Goal: Entertainment & Leisure: Consume media (video, audio)

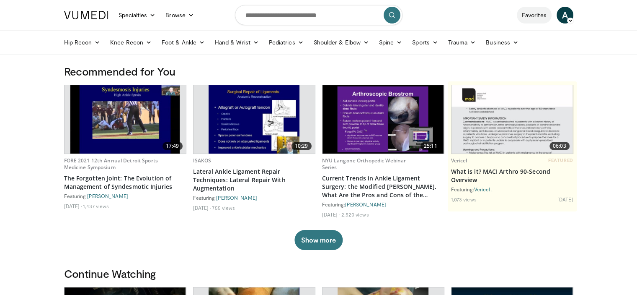
click at [523, 20] on link "Favorites" at bounding box center [534, 15] width 35 height 17
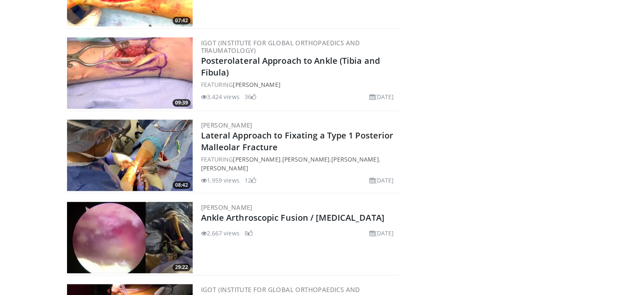
scroll to position [567, 0]
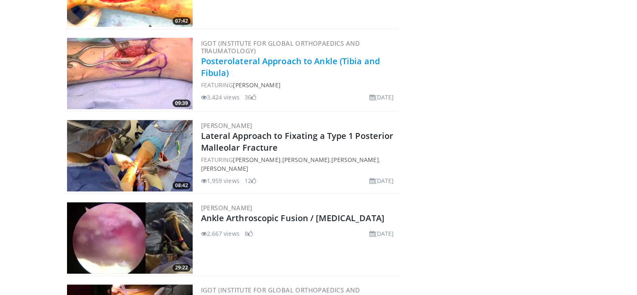
click at [272, 59] on link "Posterolateral Approach to Ankle (Tibia and Fibula)" at bounding box center [290, 66] width 179 height 23
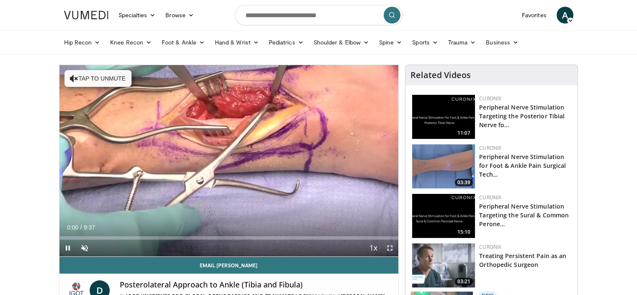
click at [393, 247] on span "Video Player" at bounding box center [390, 247] width 17 height 17
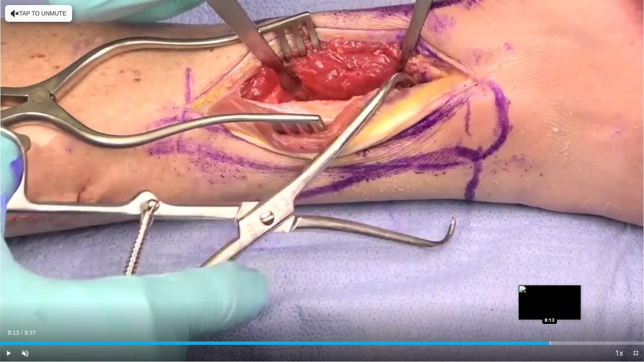
click at [549, 294] on div "Progress Bar" at bounding box center [549, 342] width 1 height 3
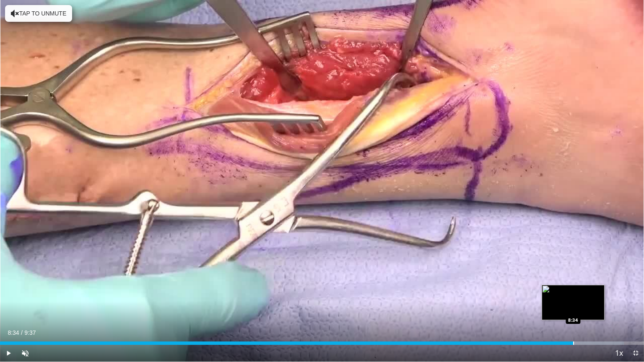
click at [573, 294] on div "Progress Bar" at bounding box center [573, 342] width 1 height 3
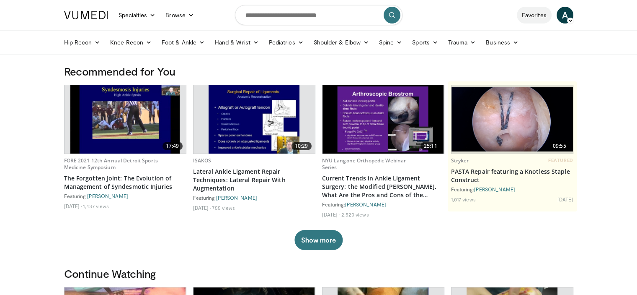
click at [533, 16] on link "Favorites" at bounding box center [534, 15] width 35 height 17
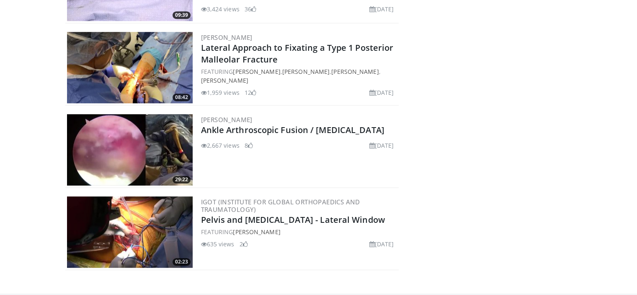
scroll to position [654, 0]
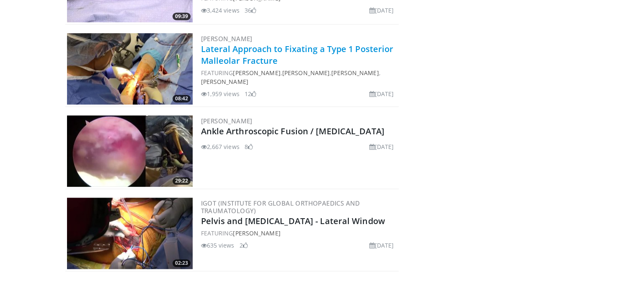
click at [267, 57] on link "Lateral Approach to Fixating a Type 1 Posterior Malleolar Fracture" at bounding box center [297, 54] width 193 height 23
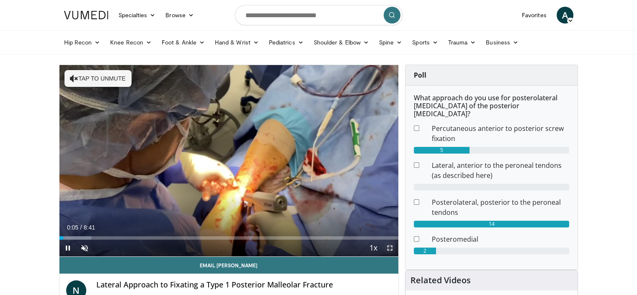
click at [389, 248] on span "Video Player" at bounding box center [390, 247] width 17 height 17
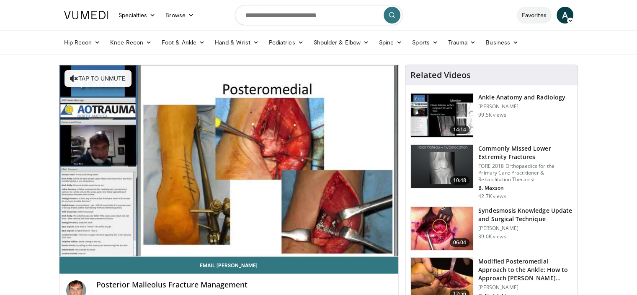
click at [533, 16] on link "Favorites" at bounding box center [534, 15] width 35 height 17
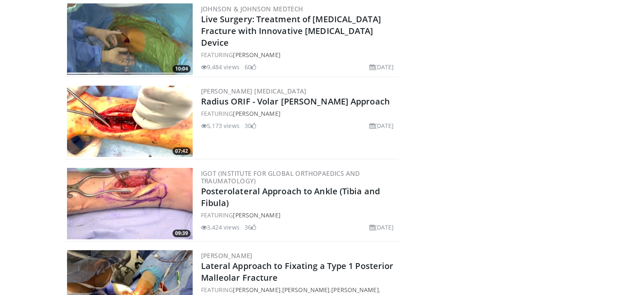
scroll to position [491, 0]
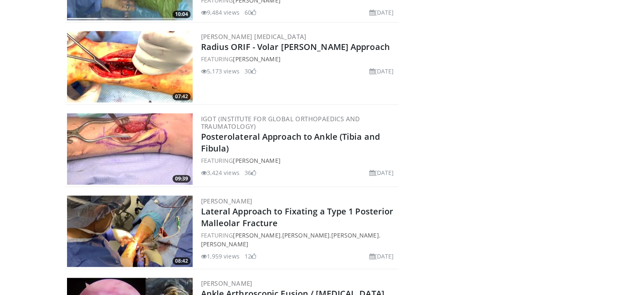
click at [260, 121] on h3 "IGOT (Institute for Global Orthopaedics and Traumatology)" at bounding box center [299, 122] width 197 height 15
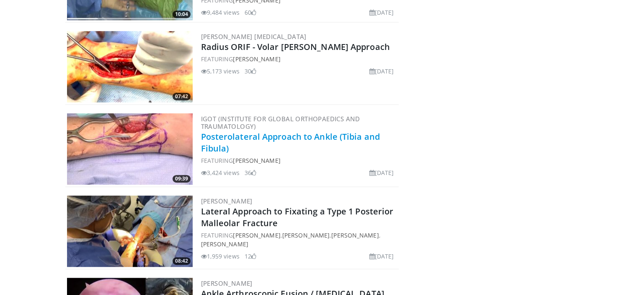
click at [224, 142] on link "Posterolateral Approach to Ankle (Tibia and Fibula)" at bounding box center [290, 142] width 179 height 23
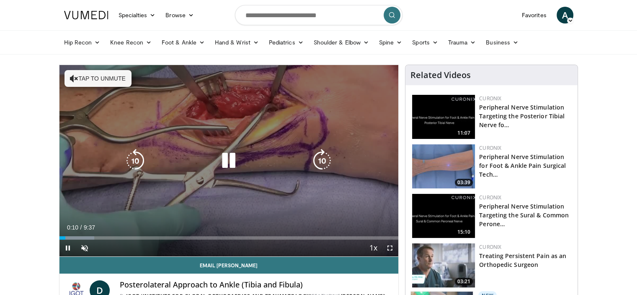
click at [297, 105] on div "10 seconds Tap to unmute" at bounding box center [228, 160] width 339 height 191
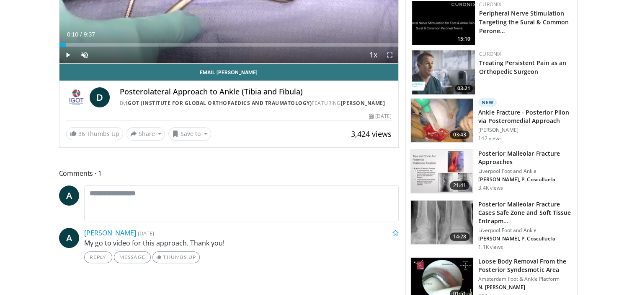
scroll to position [194, 0]
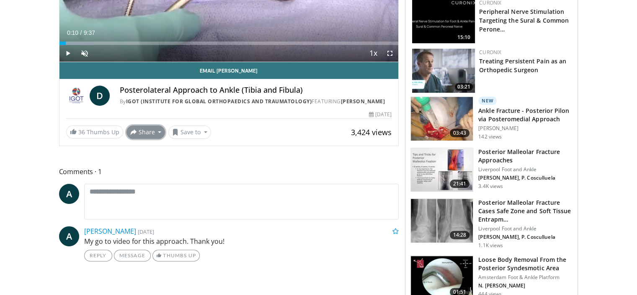
click at [143, 132] on button "Share" at bounding box center [146, 131] width 39 height 13
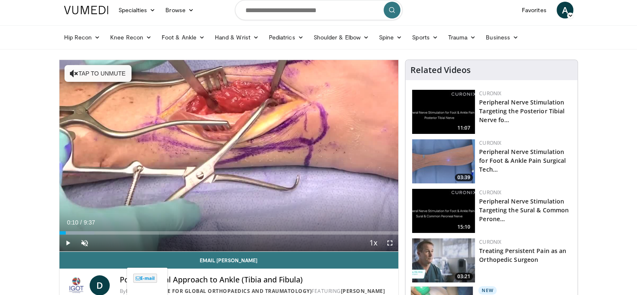
scroll to position [0, 0]
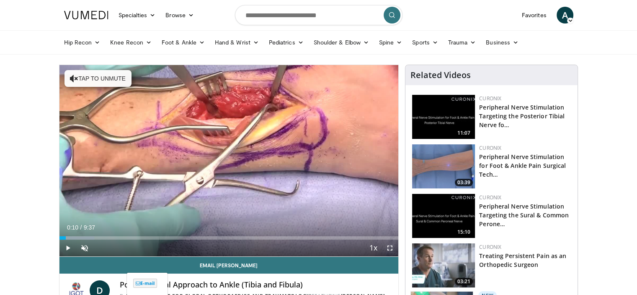
click at [388, 244] on span "Video Player" at bounding box center [390, 247] width 17 height 17
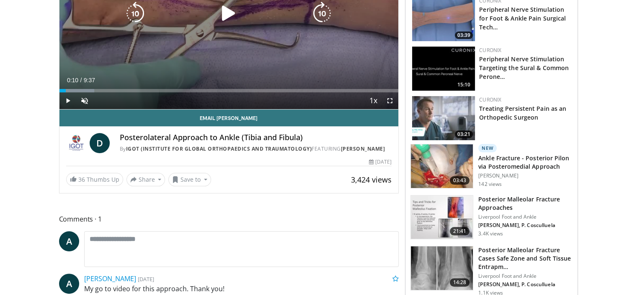
scroll to position [245, 0]
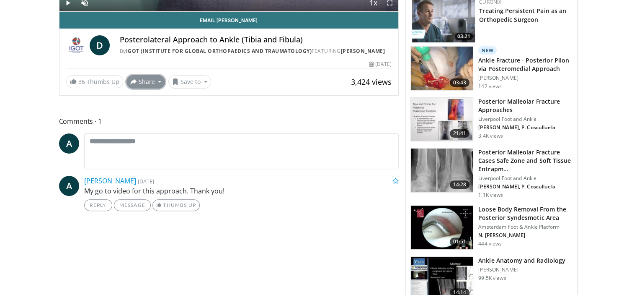
click at [145, 77] on button "Share" at bounding box center [146, 81] width 39 height 13
